Goal: Transaction & Acquisition: Book appointment/travel/reservation

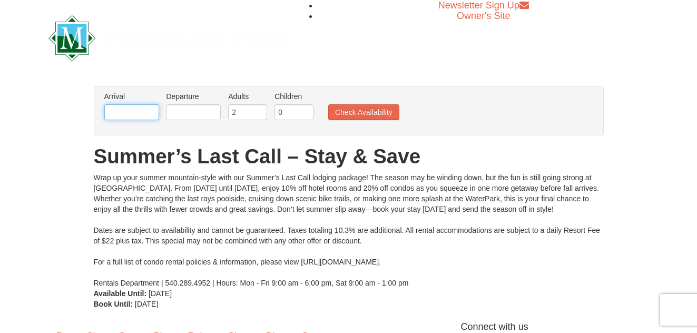
click at [113, 112] on input "text" at bounding box center [131, 112] width 55 height 16
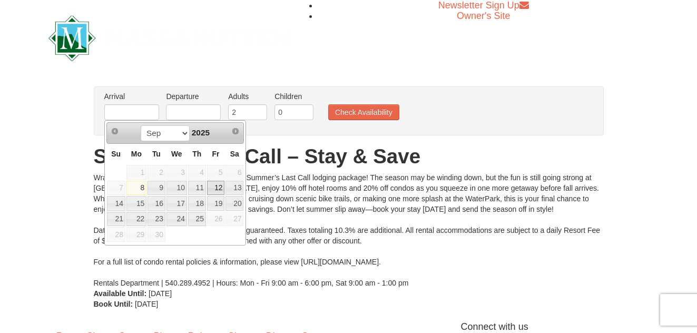
click at [220, 187] on link "12" at bounding box center [216, 188] width 18 height 15
type input "[DATE]"
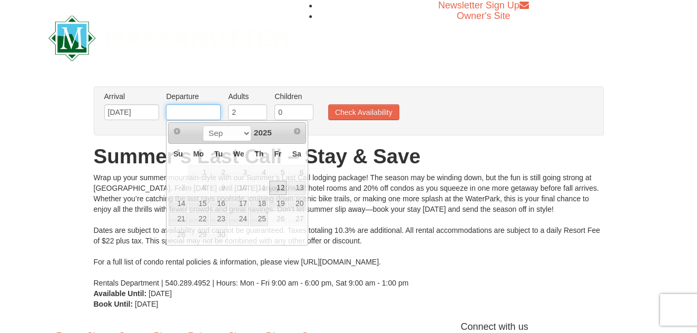
click at [191, 110] on input "text" at bounding box center [193, 112] width 55 height 16
click at [182, 206] on link "14" at bounding box center [178, 203] width 18 height 15
type input "[DATE]"
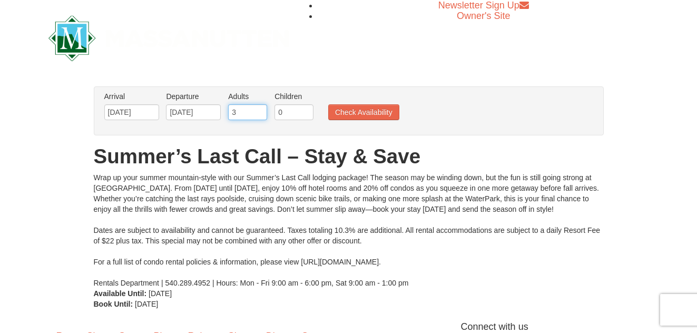
click at [260, 110] on input "3" at bounding box center [247, 112] width 39 height 16
type input "4"
click at [260, 110] on input "4" at bounding box center [247, 112] width 39 height 16
click at [367, 113] on button "Check Availability" at bounding box center [363, 112] width 71 height 16
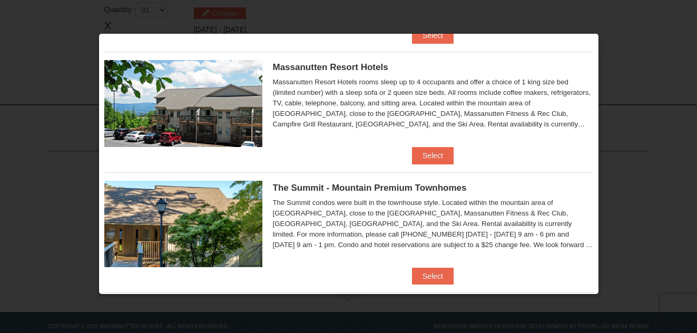
scroll to position [373, 0]
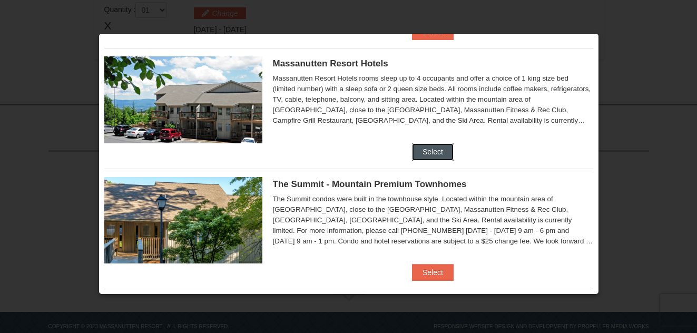
click at [430, 150] on button "Select" at bounding box center [433, 151] width 42 height 17
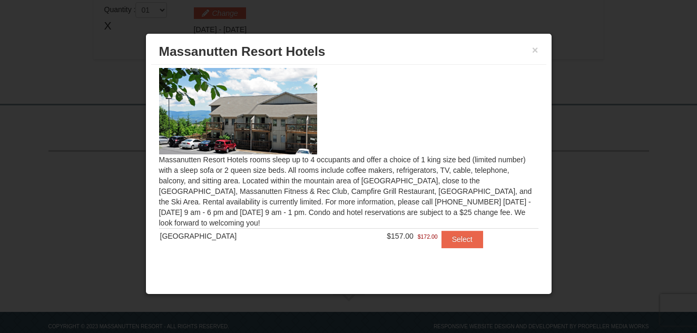
scroll to position [5, 0]
click at [447, 238] on button "Select" at bounding box center [463, 238] width 42 height 17
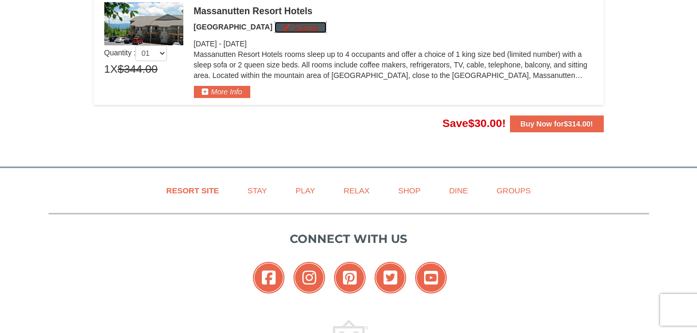
click at [290, 28] on button "Change" at bounding box center [301, 28] width 52 height 12
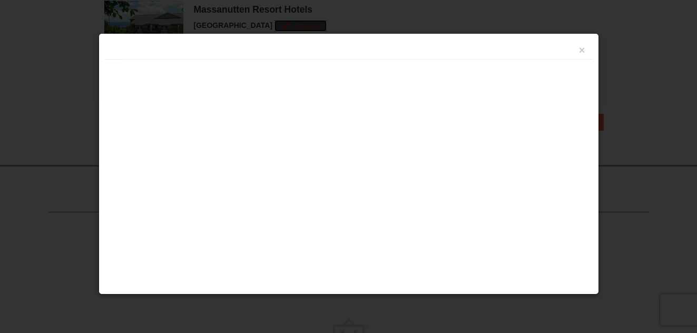
scroll to position [346, 0]
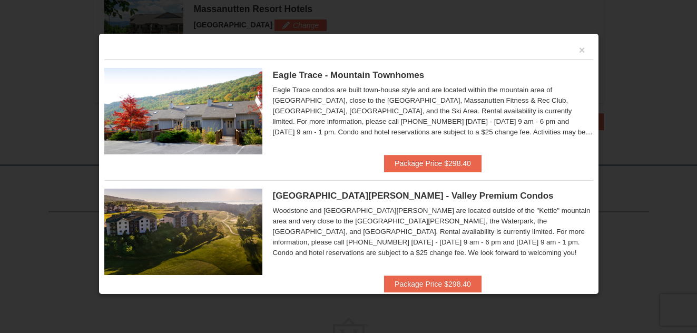
click at [170, 232] on img at bounding box center [183, 232] width 158 height 86
click at [409, 280] on button "Package Price $298.40" at bounding box center [432, 284] width 97 height 17
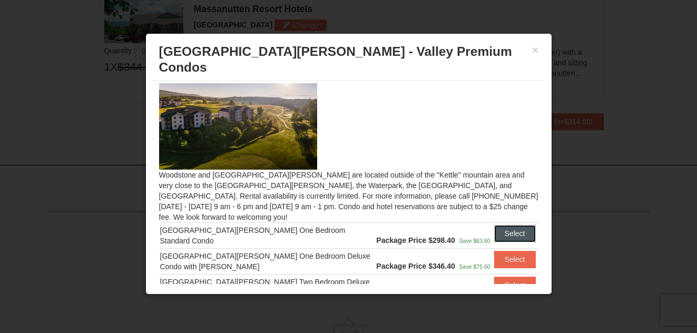
drag, startPoint x: 503, startPoint y: 216, endPoint x: 567, endPoint y: 131, distance: 106.0
click at [567, 131] on body "Browser Not Supported We notice you are using a browser which will not provide …" at bounding box center [348, 35] width 697 height 763
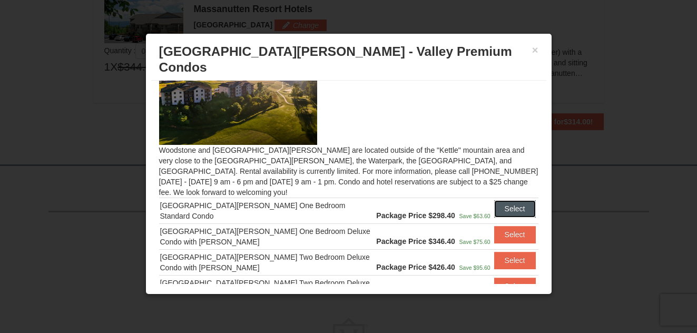
scroll to position [24, 0]
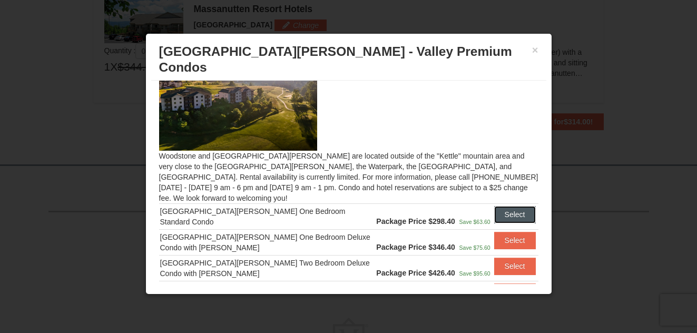
click at [501, 206] on button "Select" at bounding box center [515, 214] width 42 height 17
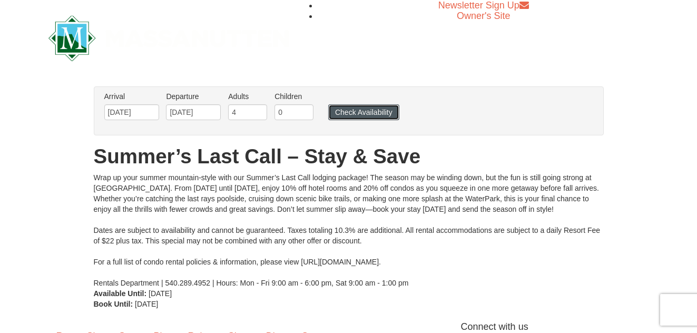
click at [355, 111] on button "Check Availability" at bounding box center [363, 112] width 71 height 16
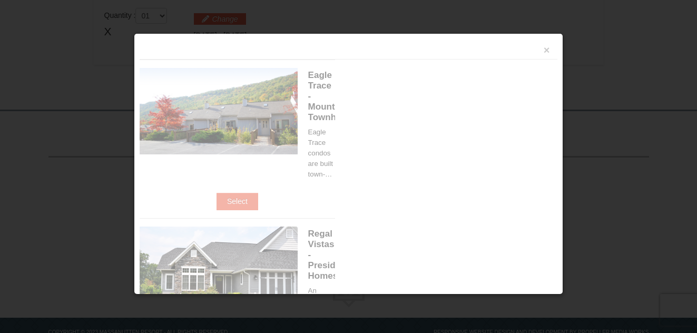
scroll to position [344, 0]
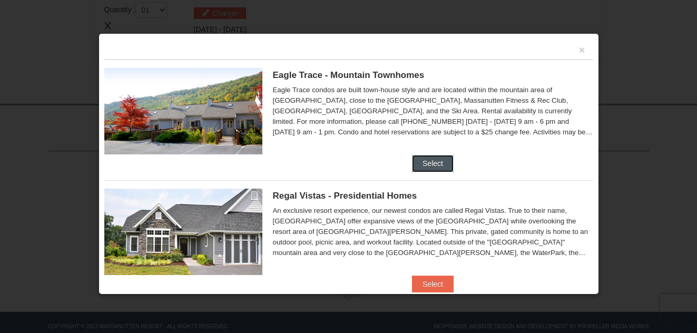
click at [430, 166] on button "Select" at bounding box center [433, 163] width 42 height 17
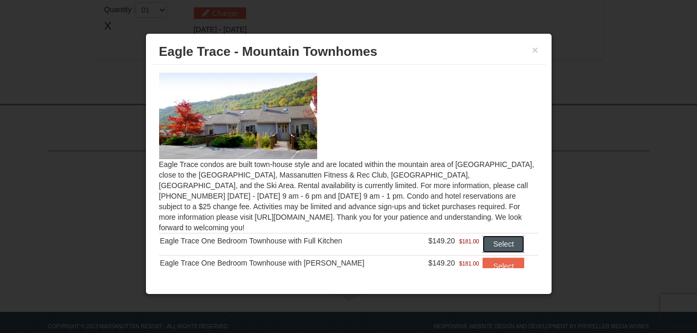
click at [494, 237] on button "Select" at bounding box center [504, 244] width 42 height 17
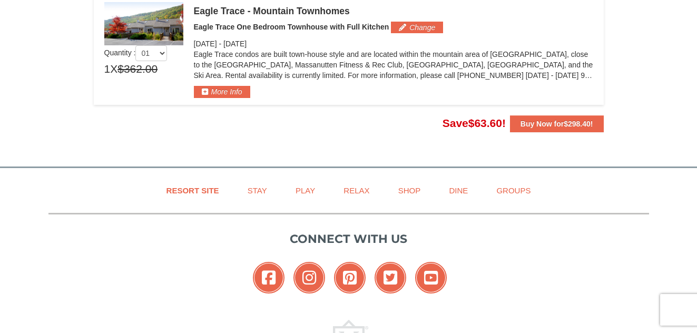
click at [488, 92] on div "Eagle Trace - Mountain Townhomes Eagle Trace One Bedroom Townhouse with Full Ki…" at bounding box center [393, 50] width 399 height 96
click at [429, 162] on body "Browser Not Supported We notice you are using a browser which will not provide …" at bounding box center [348, 37] width 697 height 763
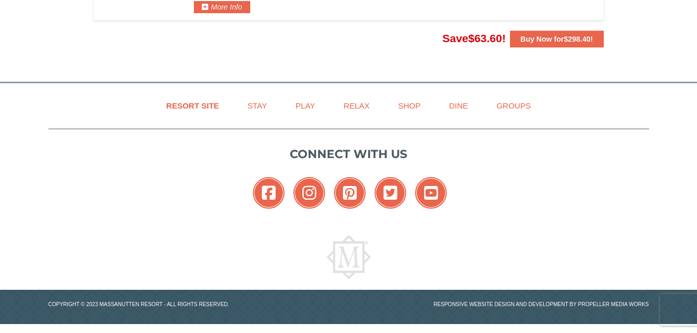
scroll to position [430, 0]
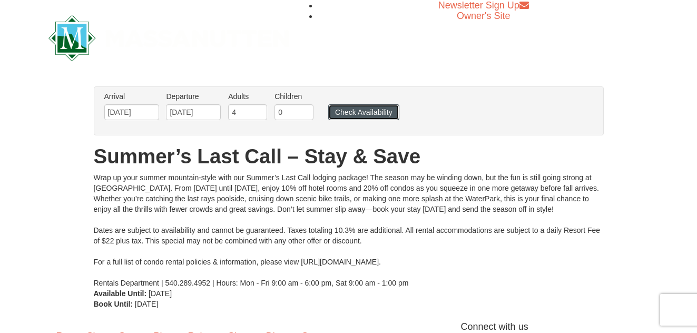
click at [346, 111] on button "Check Availability" at bounding box center [363, 112] width 71 height 16
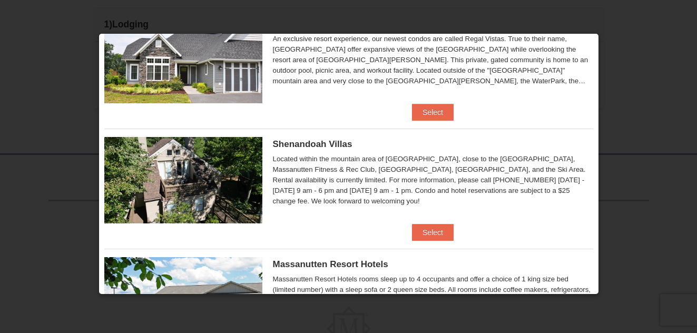
scroll to position [287, 0]
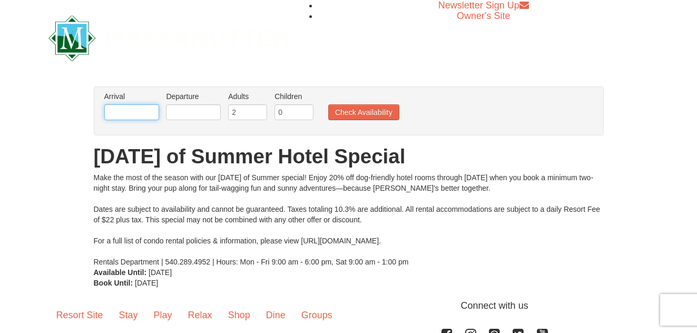
click at [131, 113] on input "text" at bounding box center [131, 112] width 55 height 16
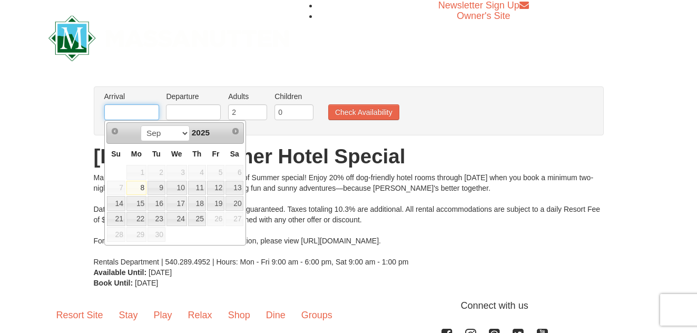
type input "[DATE]"
click at [220, 189] on link "12" at bounding box center [216, 188] width 18 height 15
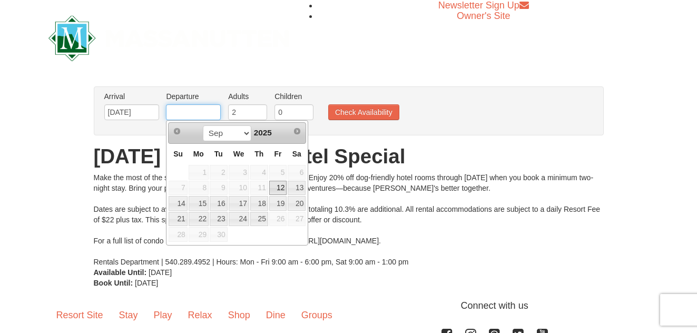
click at [190, 112] on input "text" at bounding box center [193, 112] width 55 height 16
click at [183, 205] on link "14" at bounding box center [178, 203] width 18 height 15
type input "[DATE]"
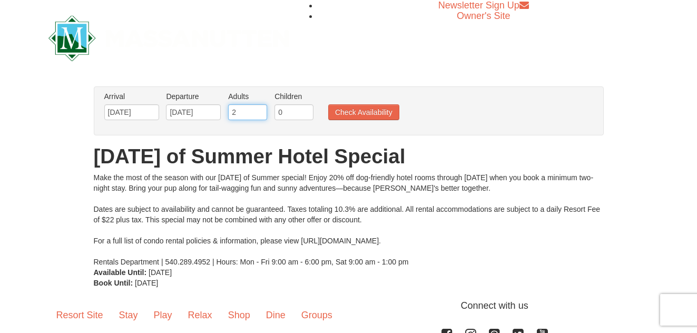
click at [239, 111] on input "2" at bounding box center [247, 112] width 39 height 16
click at [340, 115] on button "Check Availability" at bounding box center [363, 112] width 71 height 16
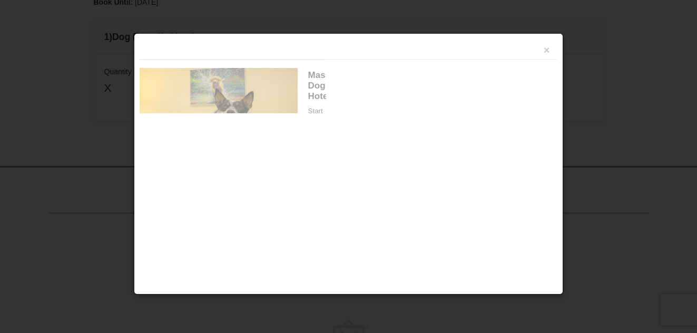
scroll to position [322, 0]
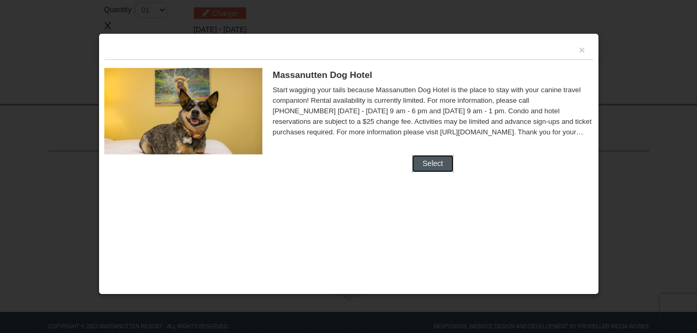
click at [431, 168] on button "Select" at bounding box center [433, 163] width 42 height 17
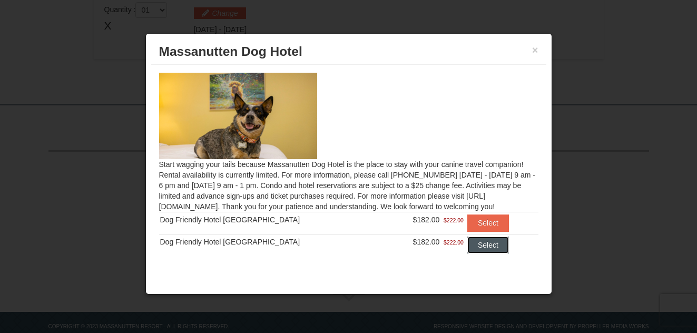
click at [468, 245] on button "Select" at bounding box center [488, 245] width 42 height 17
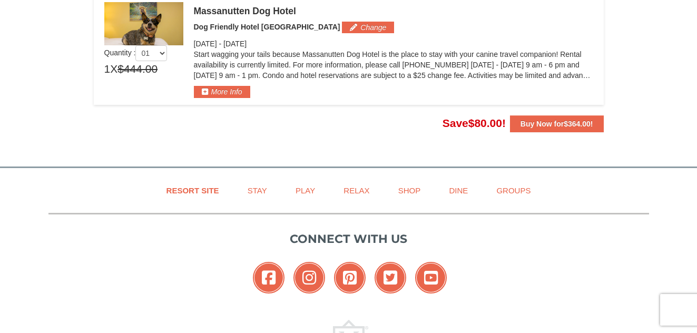
click at [161, 24] on img at bounding box center [143, 23] width 79 height 43
click at [250, 25] on span "Dog Friendly Hotel [GEOGRAPHIC_DATA]" at bounding box center [267, 27] width 146 height 8
click at [221, 91] on button "More Info" at bounding box center [222, 92] width 56 height 12
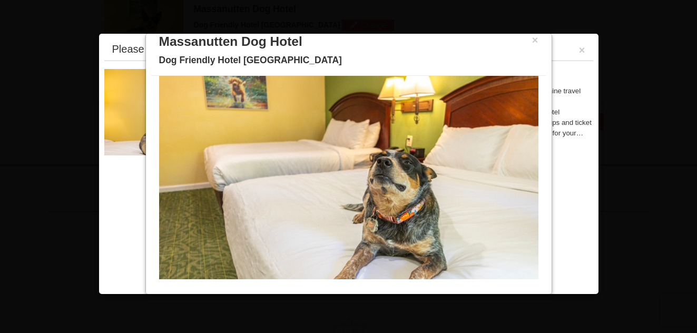
scroll to position [11, 0]
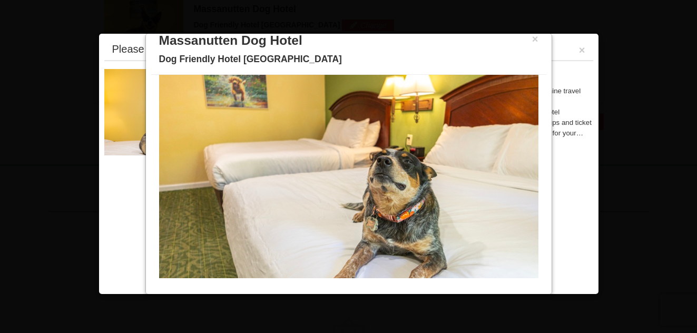
click at [120, 236] on div "Please make your package selection: × Massanutten Dog Hotel Dog Friendly Hotel …" at bounding box center [349, 163] width 501 height 261
click at [414, 227] on img at bounding box center [348, 176] width 379 height 208
click at [325, 200] on img at bounding box center [348, 176] width 379 height 208
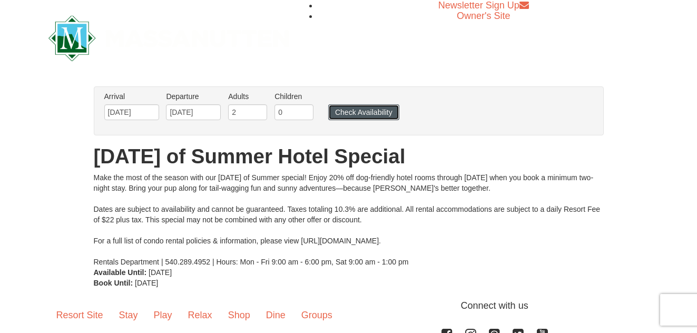
click at [360, 111] on button "Check Availability" at bounding box center [363, 112] width 71 height 16
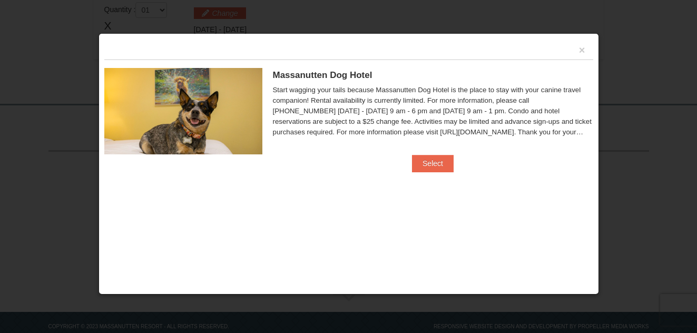
scroll to position [324, 0]
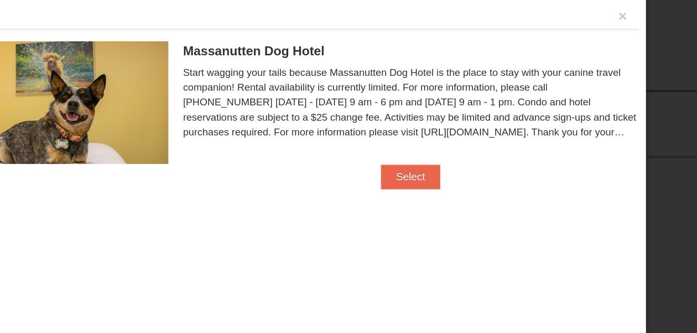
click at [211, 114] on img at bounding box center [183, 111] width 158 height 86
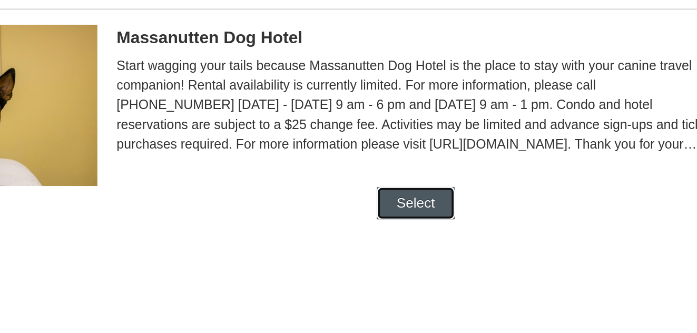
click at [435, 164] on button "Select" at bounding box center [433, 163] width 42 height 17
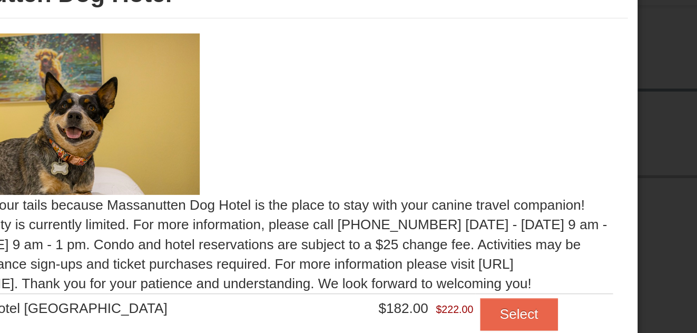
scroll to position [6, 0]
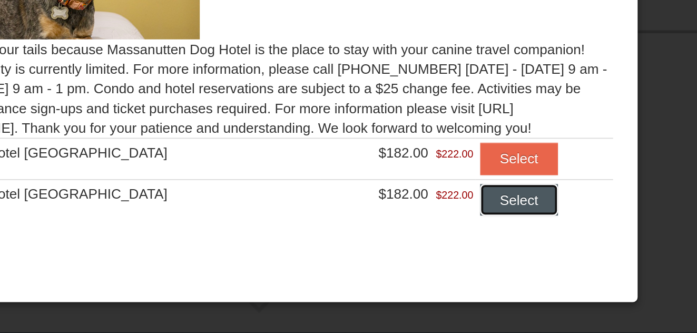
click at [477, 236] on button "Select" at bounding box center [488, 239] width 42 height 17
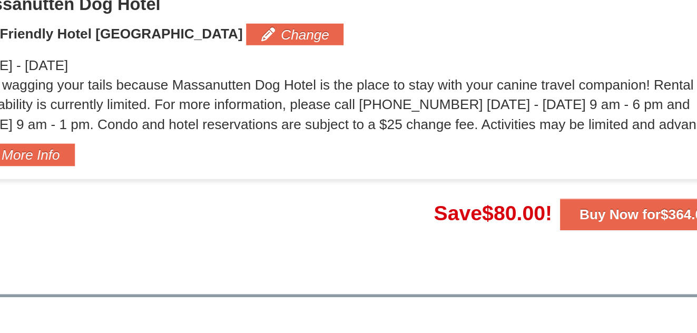
scroll to position [310, 0]
